Goal: Find specific page/section: Find specific page/section

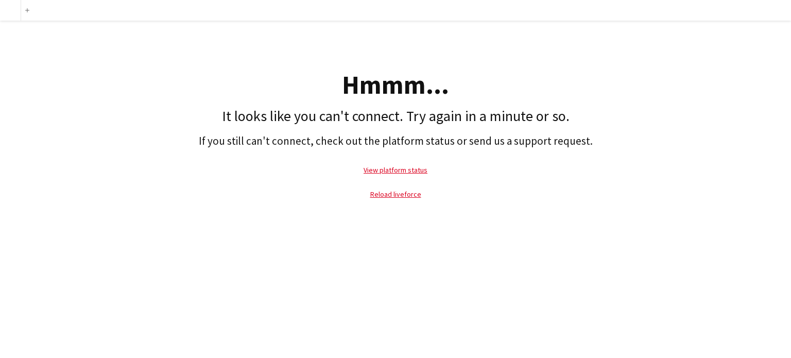
click at [245, 224] on div "Add Hmmm... It looks like you can't connect. Try again in a minute or so. If yo…" at bounding box center [395, 179] width 791 height 358
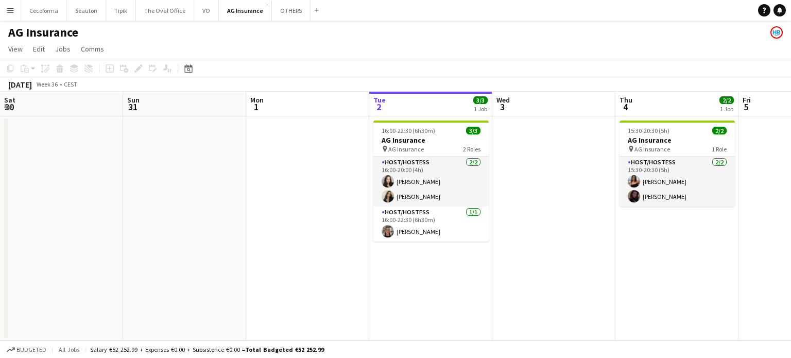
scroll to position [0, 246]
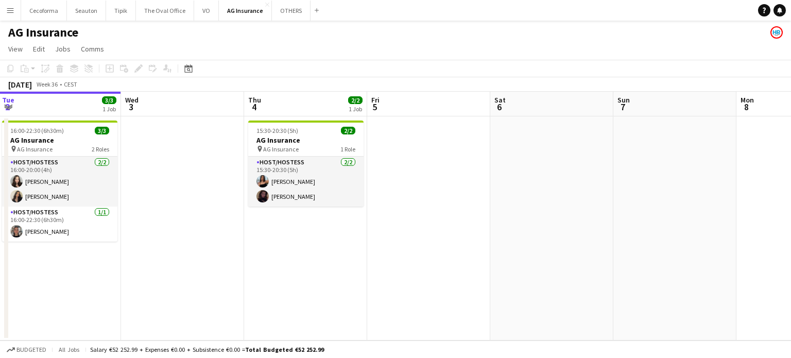
drag, startPoint x: 339, startPoint y: 285, endPoint x: 253, endPoint y: 268, distance: 87.1
click at [287, 276] on app-calendar-viewport "Sat 30 Sun 31 Mon 1 Tue 2 3/3 1 Job Wed 3 Thu 4 2/2 1 Job Fri 5 Sat 6 Sun 7 Mon…" at bounding box center [395, 216] width 791 height 249
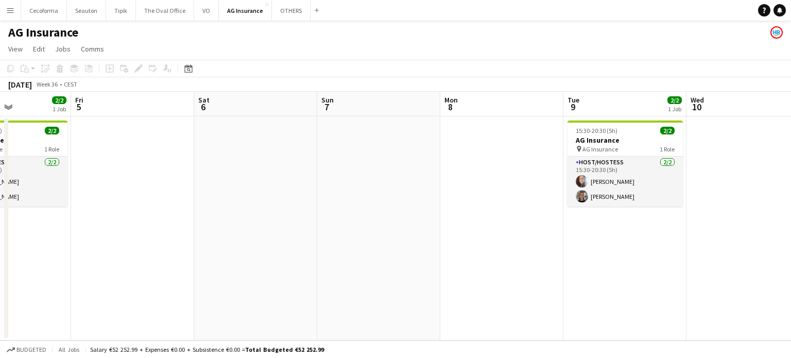
drag, startPoint x: 420, startPoint y: 266, endPoint x: 206, endPoint y: 251, distance: 214.2
click at [221, 254] on app-calendar-viewport "Mon 1 Tue 2 3/3 1 Job Wed 3 Thu 4 2/2 1 Job Fri 5 Sat 6 Sun 7 Mon 8 Tue 9 2/2 1…" at bounding box center [395, 216] width 791 height 249
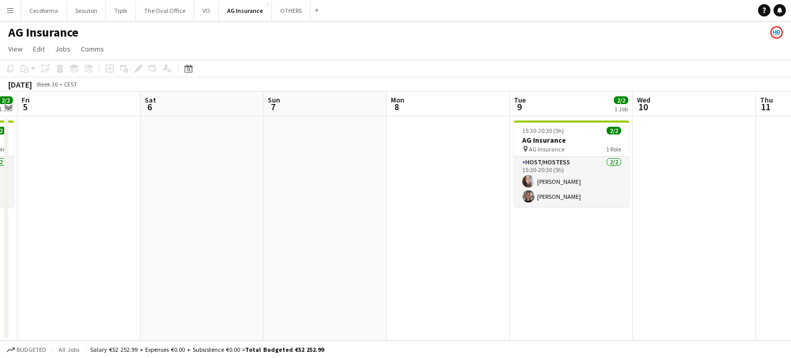
drag, startPoint x: 302, startPoint y: 256, endPoint x: 587, endPoint y: 268, distance: 285.4
click at [581, 267] on app-calendar-viewport "Mon 1 Tue 2 3/3 1 Job Wed 3 Thu 4 2/2 1 Job Fri 5 Sat 6 Sun 7 Mon 8 Tue 9 2/2 1…" at bounding box center [395, 216] width 791 height 249
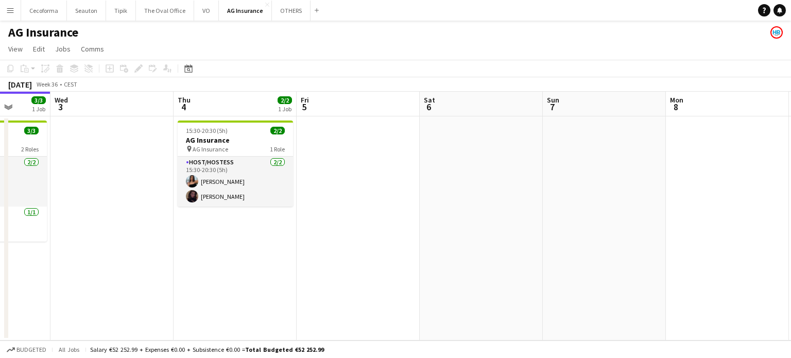
click at [572, 282] on app-calendar-viewport "Sun 31 Mon 1 Tue 2 3/3 1 Job Wed 3 Thu 4 2/2 1 Job Fri 5 Sat 6 Sun 7 Mon 8 Tue …" at bounding box center [395, 216] width 791 height 249
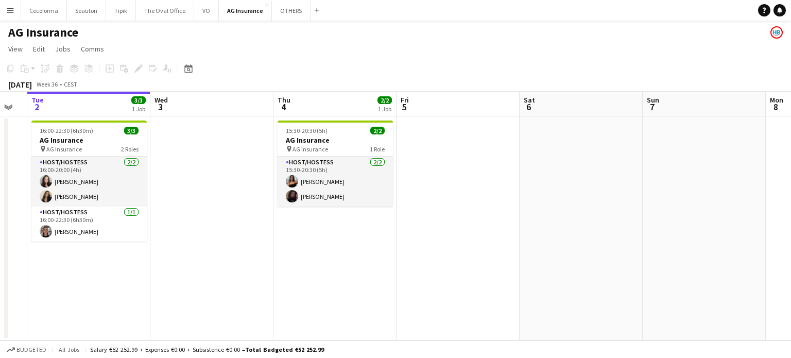
click at [457, 225] on app-date-cell at bounding box center [457, 228] width 123 height 224
